Goal: Task Accomplishment & Management: Use online tool/utility

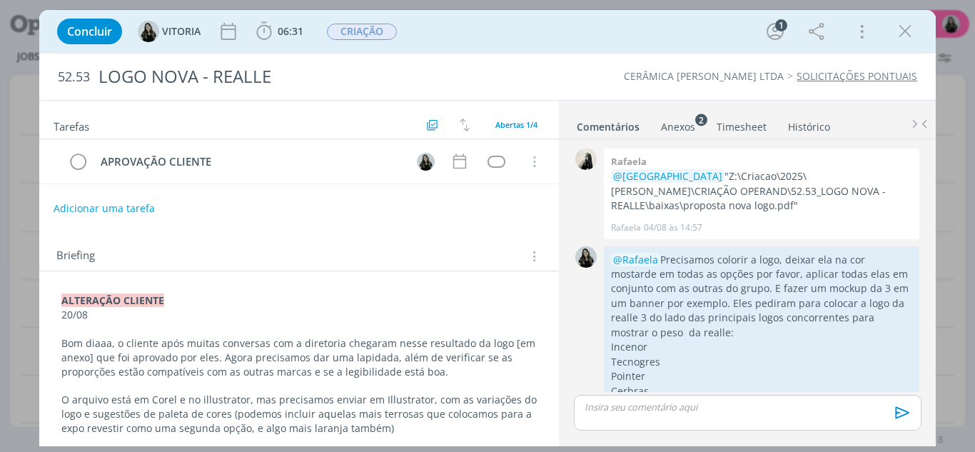
scroll to position [334, 0]
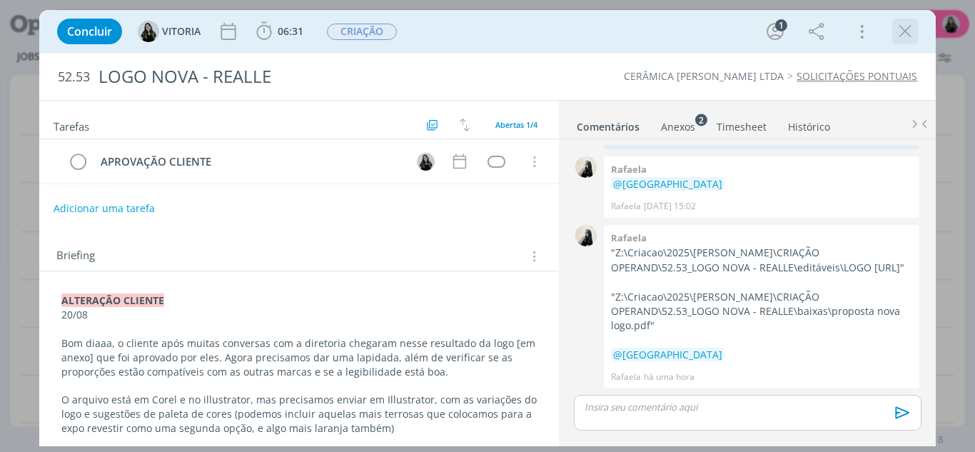
click at [904, 35] on icon "dialog" at bounding box center [904, 31] width 21 height 21
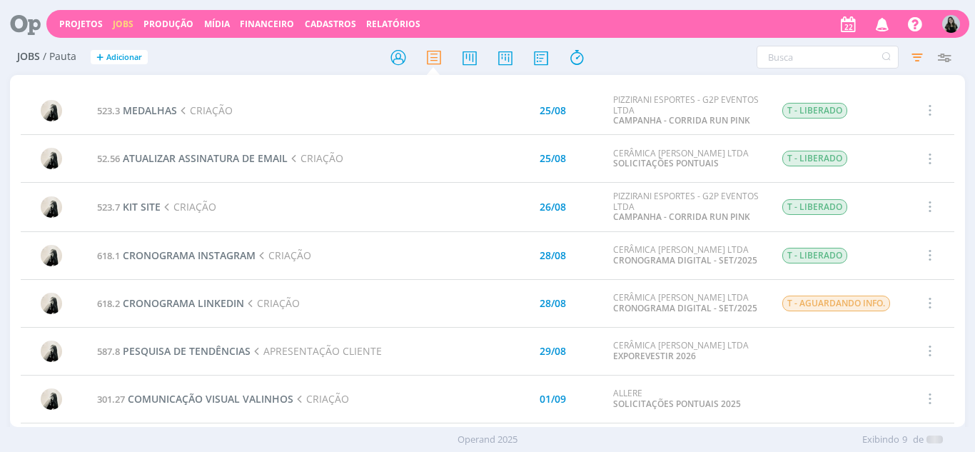
click at [886, 27] on icon "button" at bounding box center [882, 23] width 25 height 24
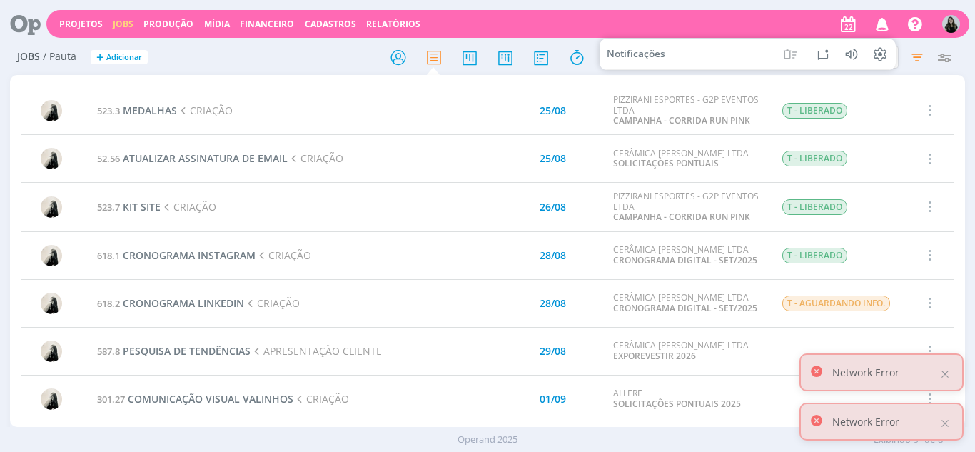
click at [886, 27] on icon "button" at bounding box center [882, 23] width 25 height 24
click at [884, 26] on icon "button" at bounding box center [882, 23] width 25 height 24
click at [882, 23] on icon "button" at bounding box center [882, 23] width 25 height 24
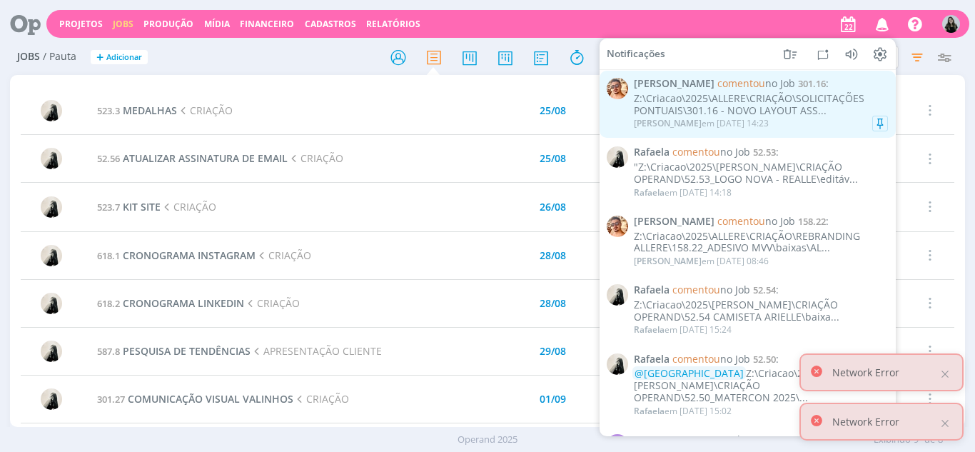
click at [700, 99] on div "Z:\Criacao\2025\ALLERE\CRIAÇÃO\SOLICITAÇÕES PONTUAIS\301.16 - NOVO LAYOUT ASS..." at bounding box center [761, 105] width 254 height 24
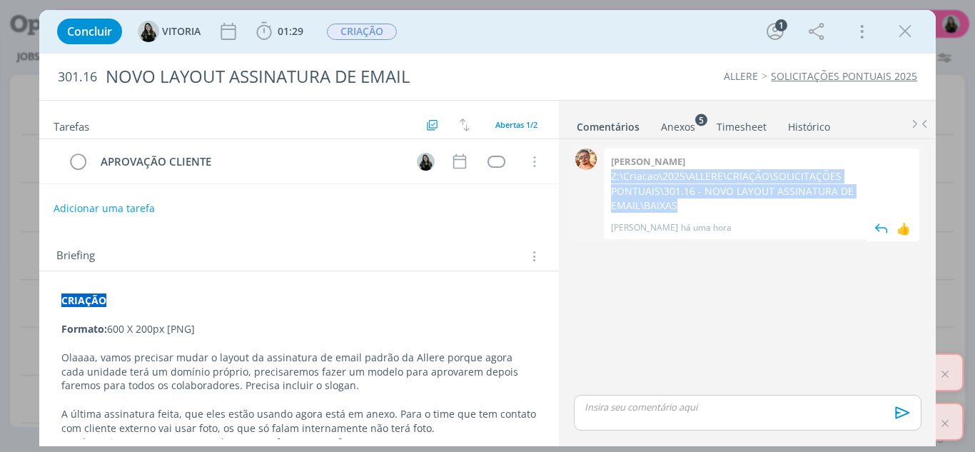
drag, startPoint x: 663, startPoint y: 203, endPoint x: 610, endPoint y: 176, distance: 59.4
click at [608, 175] on div "[PERSON_NAME] Z:\Criacao\2025\ALLERE\CRIAÇÃO\SOLICITAÇÕES PONTUAIS\301.16 - NOV…" at bounding box center [762, 193] width 316 height 91
copy p "Z:\Criacao\2025\ALLERE\CRIAÇÃO\SOLICITAÇÕES PONTUAIS\301.16 - NOVO LAYOUT ASSIN…"
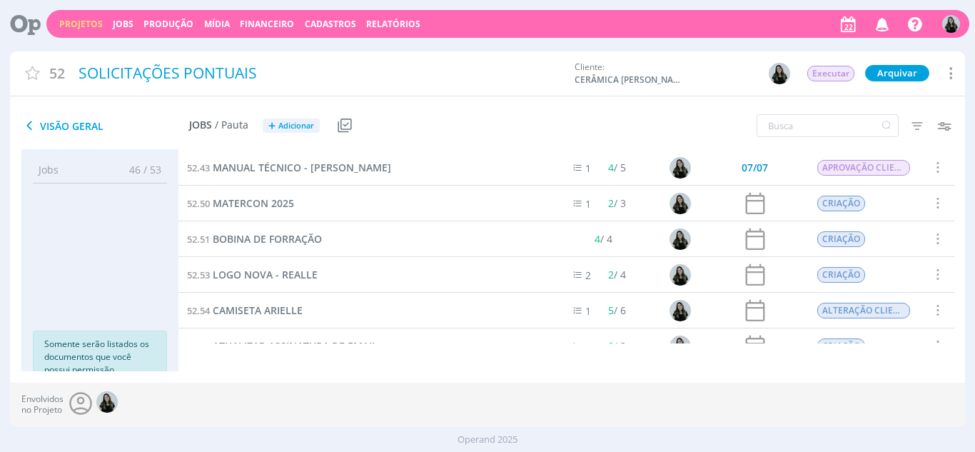
scroll to position [21, 0]
